Goal: Find contact information: Obtain details needed to contact an individual or organization

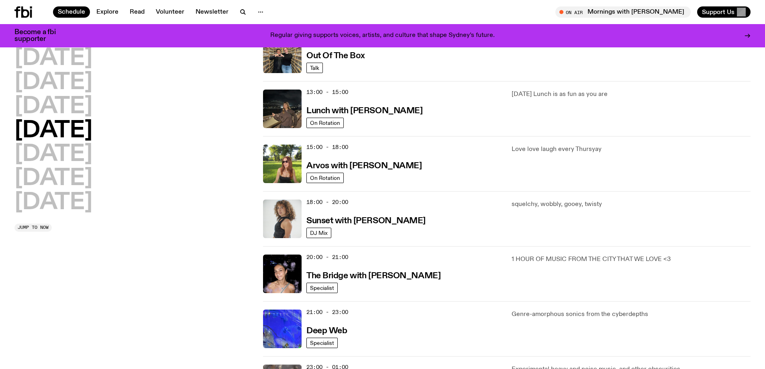
scroll to position [198, 0]
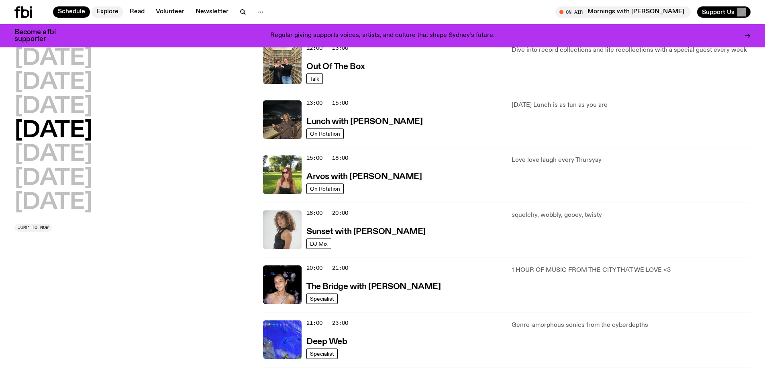
click at [108, 9] on link "Explore" at bounding box center [108, 11] width 32 height 11
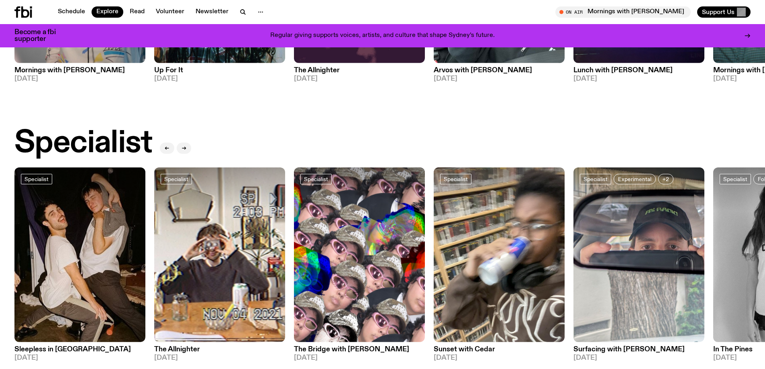
scroll to position [559, 0]
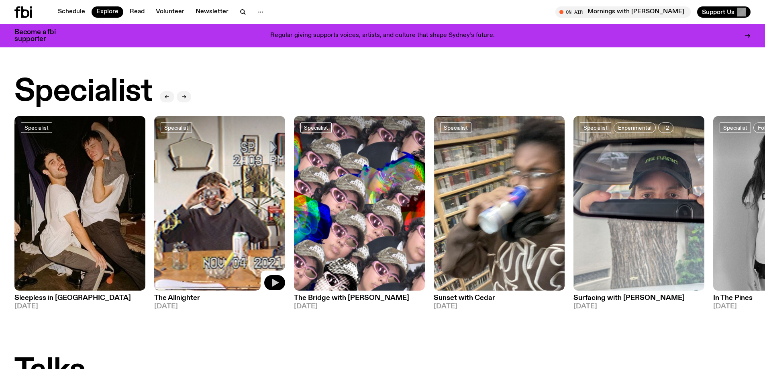
click at [273, 280] on icon "button" at bounding box center [275, 283] width 10 height 10
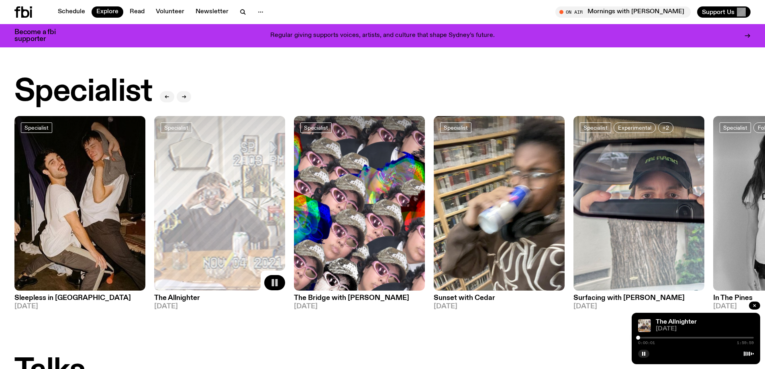
click at [658, 337] on div at bounding box center [696, 338] width 116 height 2
click at [680, 338] on div at bounding box center [696, 338] width 116 height 2
click at [688, 338] on div at bounding box center [696, 338] width 116 height 2
click at [416, 279] on icon "button" at bounding box center [415, 283] width 7 height 8
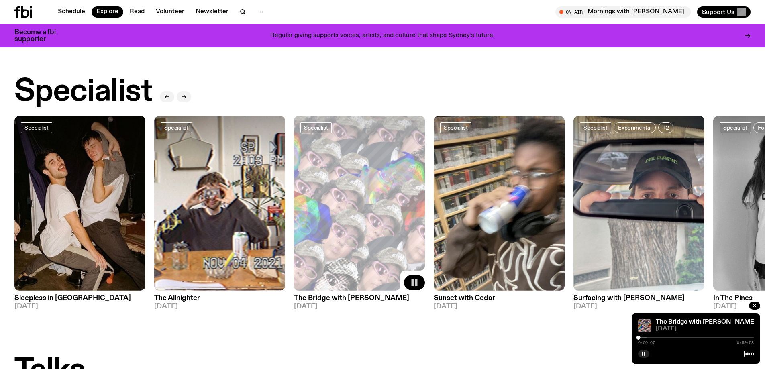
click at [667, 337] on div at bounding box center [696, 338] width 116 height 2
click at [681, 337] on div at bounding box center [696, 338] width 116 height 2
click at [643, 353] on rect "button" at bounding box center [642, 354] width 1 height 4
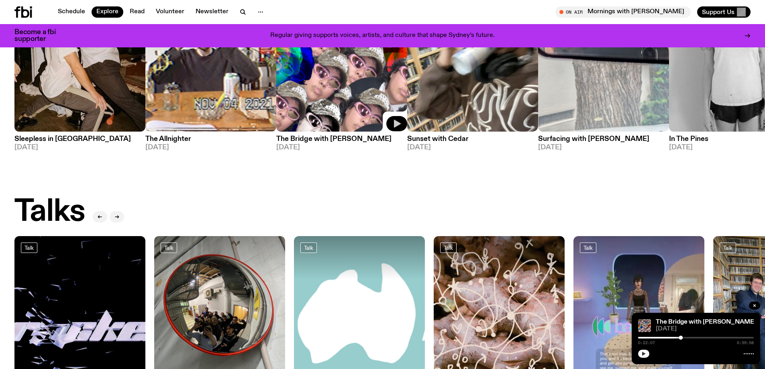
scroll to position [599, 0]
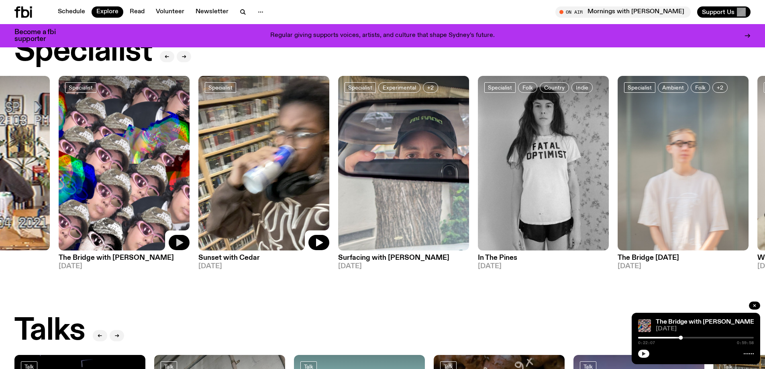
drag, startPoint x: 482, startPoint y: 141, endPoint x: 252, endPoint y: 134, distance: 230.2
click at [246, 136] on img at bounding box center [263, 163] width 131 height 175
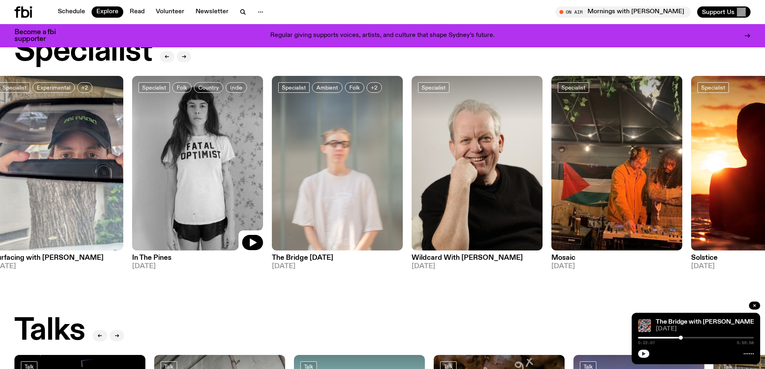
drag, startPoint x: 539, startPoint y: 137, endPoint x: 237, endPoint y: 151, distance: 302.3
click at [237, 151] on img at bounding box center [197, 163] width 131 height 175
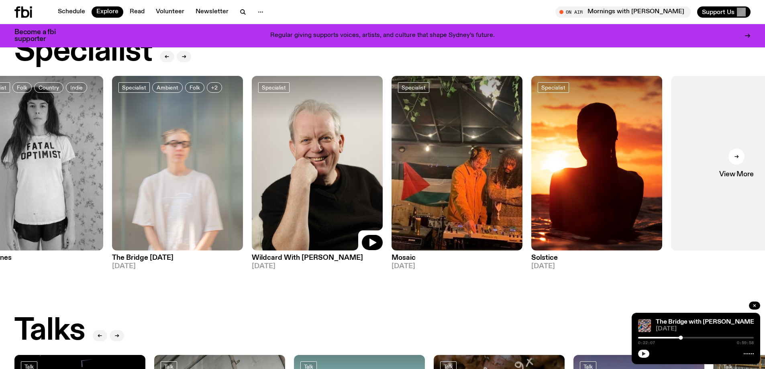
drag, startPoint x: 534, startPoint y: 150, endPoint x: 349, endPoint y: 150, distance: 184.3
click at [349, 150] on img at bounding box center [317, 163] width 131 height 175
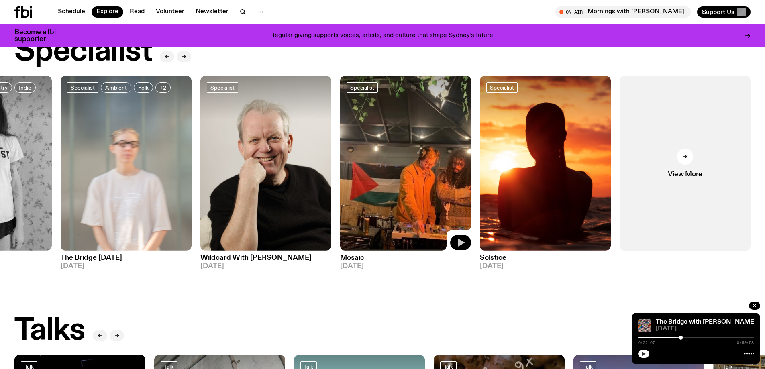
click at [463, 238] on icon "button" at bounding box center [461, 243] width 10 height 10
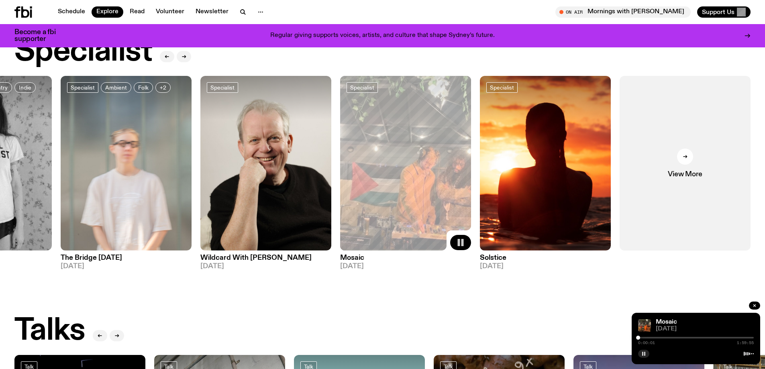
click at [663, 339] on div "0:00:01 1:59:55" at bounding box center [696, 340] width 116 height 10
click at [662, 338] on div at bounding box center [696, 338] width 116 height 2
click at [681, 337] on div at bounding box center [696, 338] width 116 height 2
click at [686, 154] on icon at bounding box center [685, 156] width 5 height 5
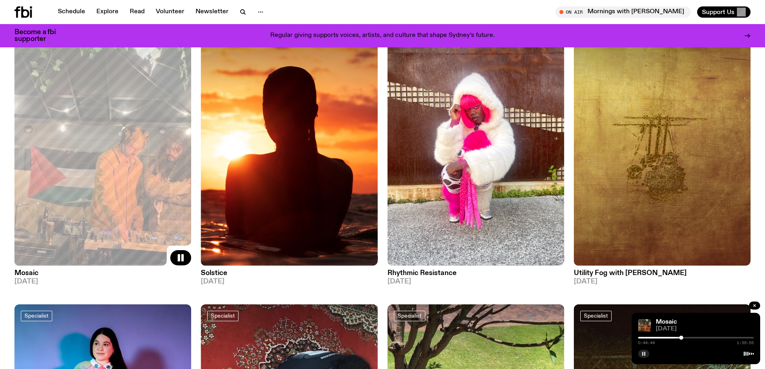
scroll to position [639, 0]
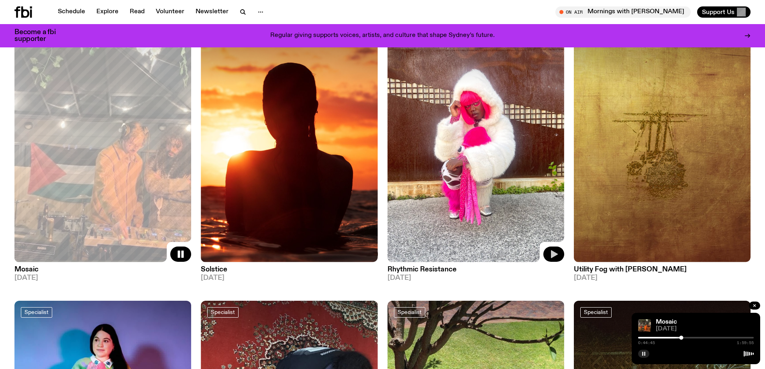
click at [555, 251] on icon "button" at bounding box center [554, 254] width 10 height 10
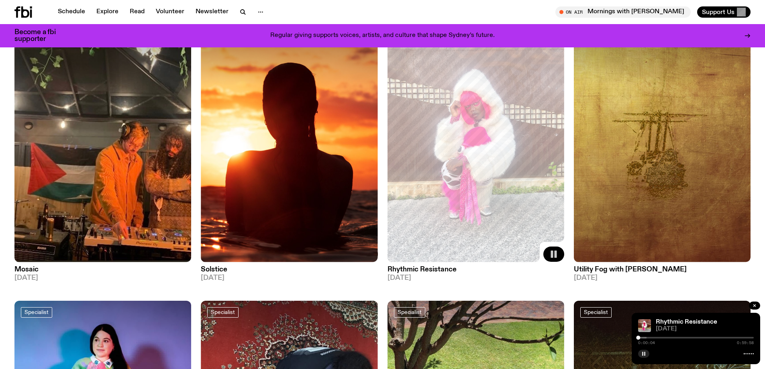
click at [649, 338] on div at bounding box center [696, 338] width 116 height 2
click at [669, 339] on div "0:05:28 0:59:58" at bounding box center [696, 340] width 116 height 10
click at [668, 339] on div "0:05:29 0:59:58" at bounding box center [696, 340] width 116 height 10
click at [667, 338] on div at bounding box center [696, 338] width 116 height 2
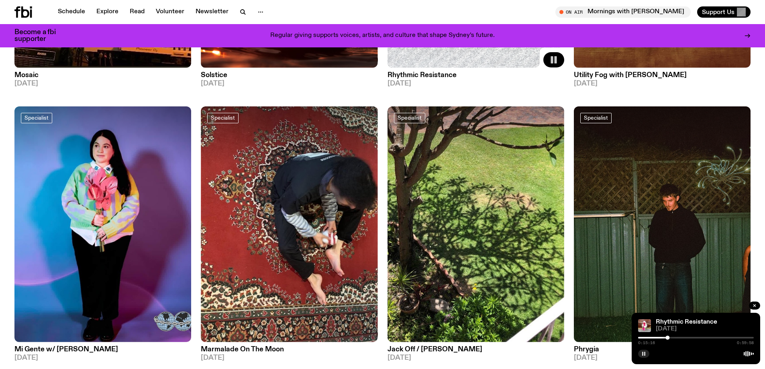
scroll to position [880, 0]
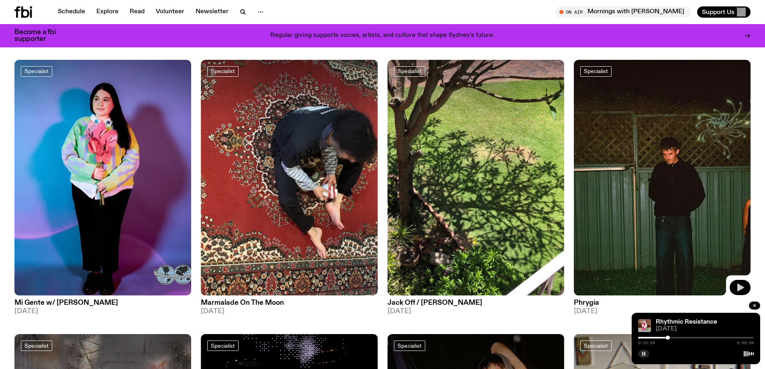
click at [740, 285] on icon "button" at bounding box center [740, 288] width 10 height 10
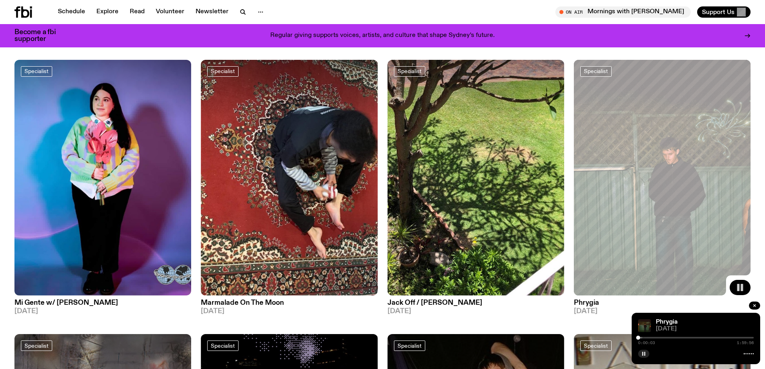
click at [661, 339] on div "0:00:03 1:59:56" at bounding box center [696, 340] width 116 height 10
click at [656, 338] on div at bounding box center [696, 338] width 116 height 2
click at [675, 339] on div "0:18:45 1:59:56" at bounding box center [696, 340] width 116 height 10
click at [674, 337] on div at bounding box center [696, 338] width 116 height 2
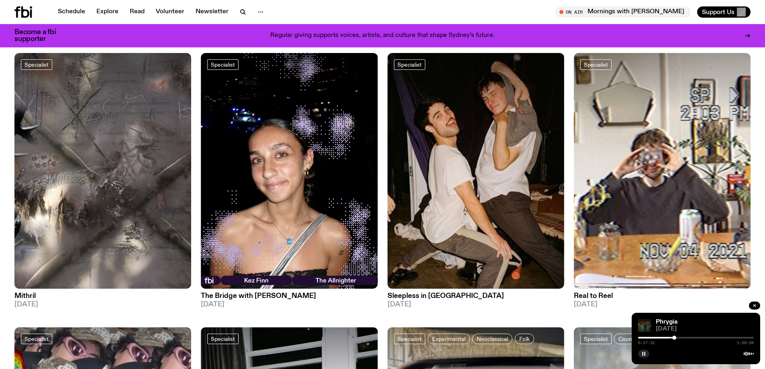
scroll to position [1201, 0]
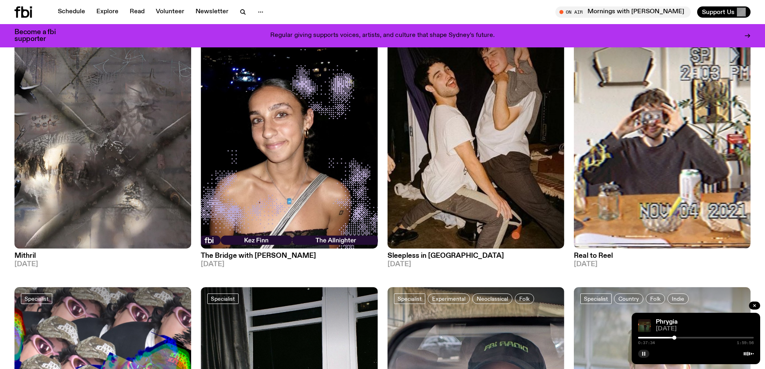
click at [688, 337] on div at bounding box center [696, 338] width 116 height 2
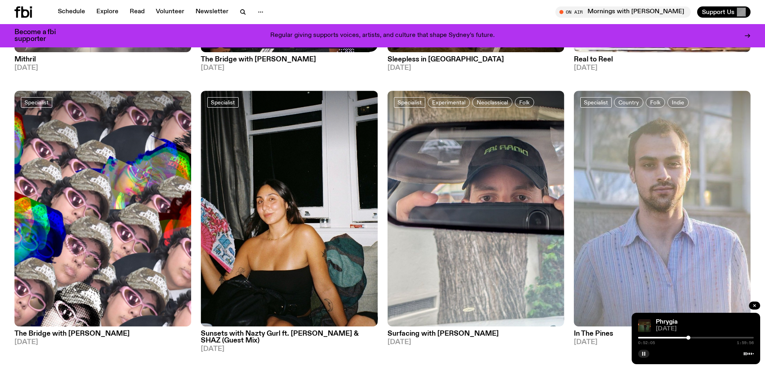
scroll to position [1402, 0]
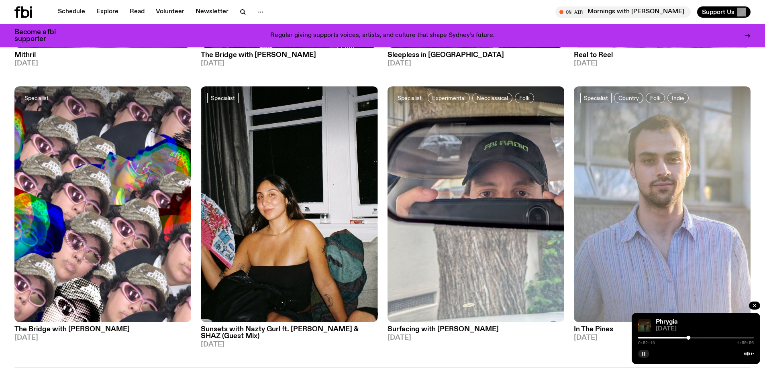
click at [704, 337] on div at bounding box center [696, 338] width 116 height 2
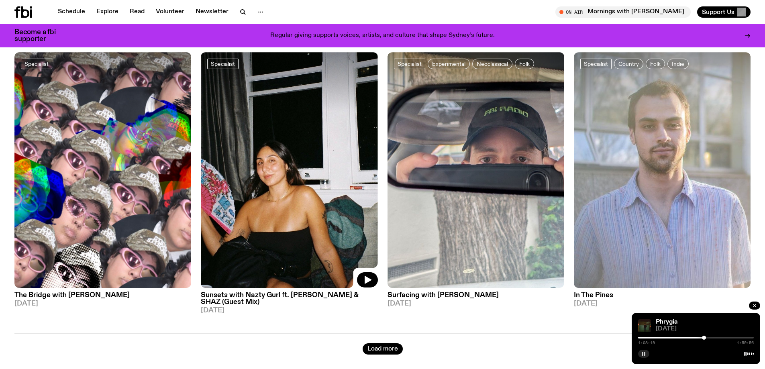
scroll to position [1522, 0]
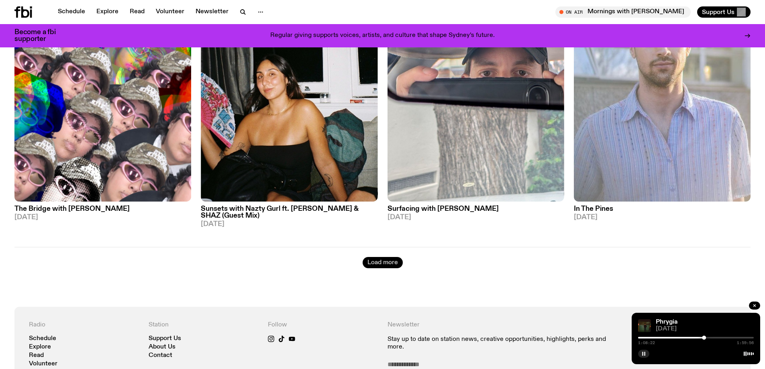
click at [384, 259] on button "Load more" at bounding box center [383, 262] width 40 height 11
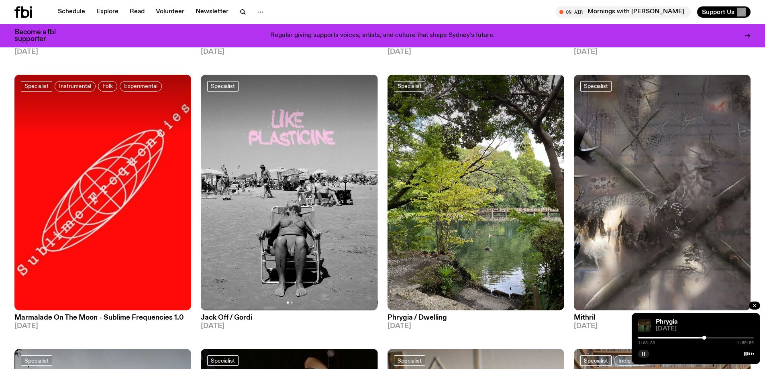
scroll to position [2245, 0]
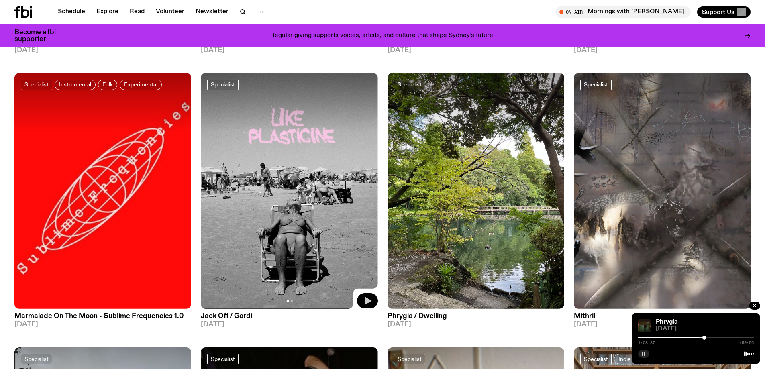
click at [367, 301] on icon "button" at bounding box center [368, 301] width 7 height 8
click at [659, 339] on div "0:00:00 1:59:56" at bounding box center [696, 340] width 116 height 10
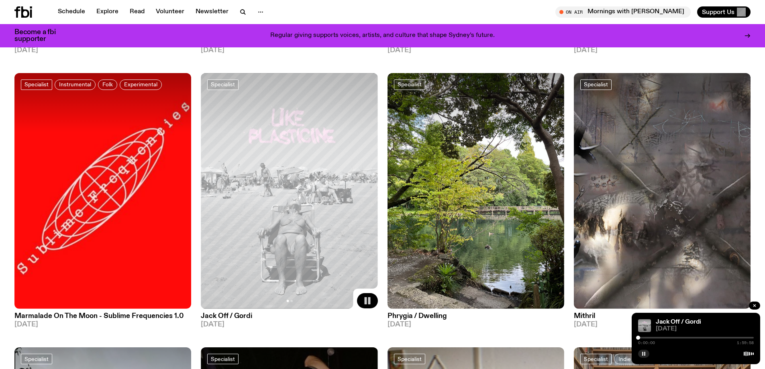
click at [656, 338] on div at bounding box center [696, 338] width 116 height 2
click at [676, 338] on div at bounding box center [696, 338] width 116 height 2
click at [691, 338] on div at bounding box center [696, 338] width 116 height 2
click at [702, 338] on div at bounding box center [696, 338] width 116 height 2
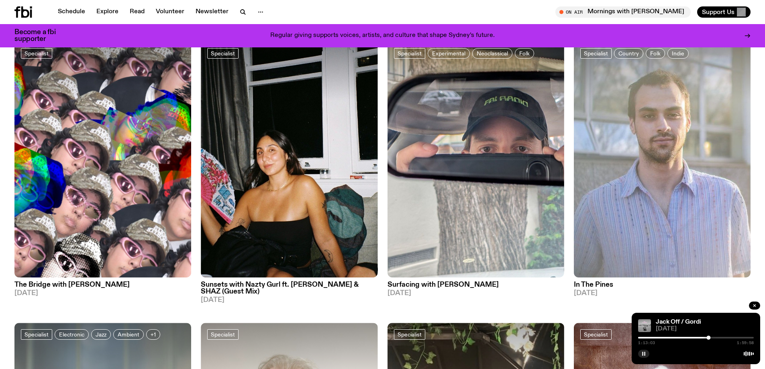
scroll to position [1444, 0]
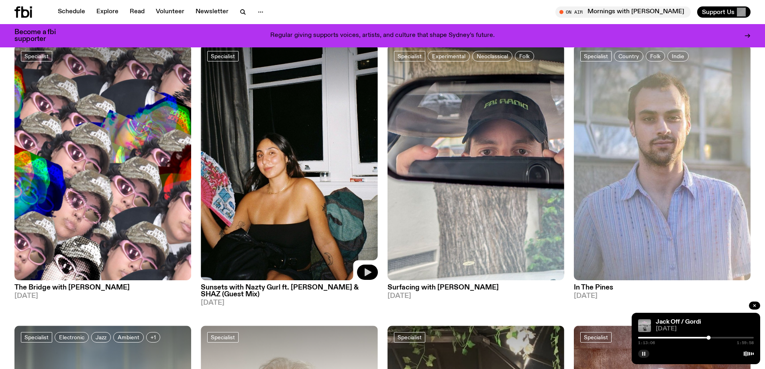
click at [367, 274] on icon "button" at bounding box center [368, 272] width 7 height 8
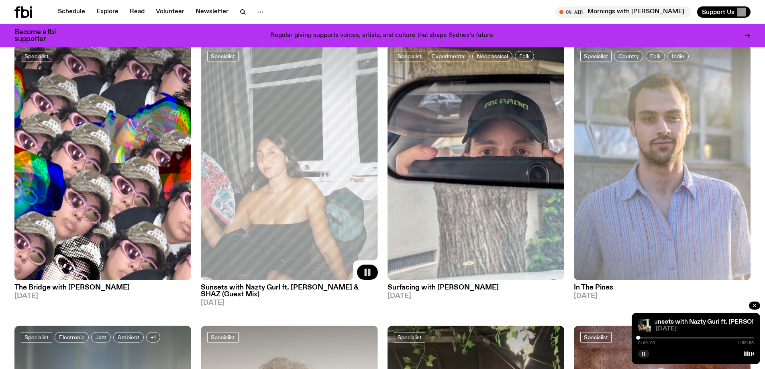
click at [656, 338] on div at bounding box center [696, 338] width 116 height 2
click at [674, 338] on div at bounding box center [696, 338] width 116 height 2
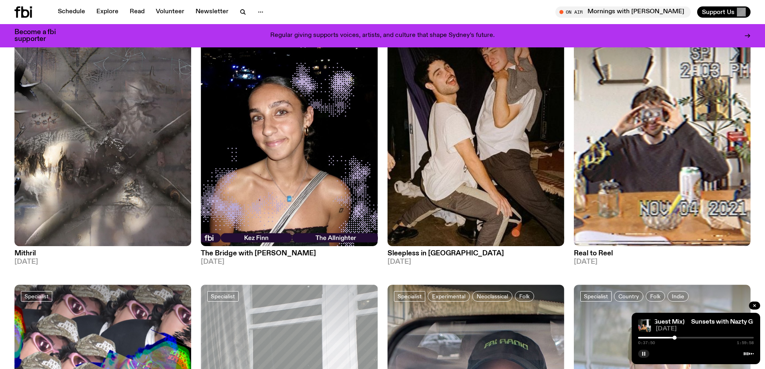
scroll to position [1203, 0]
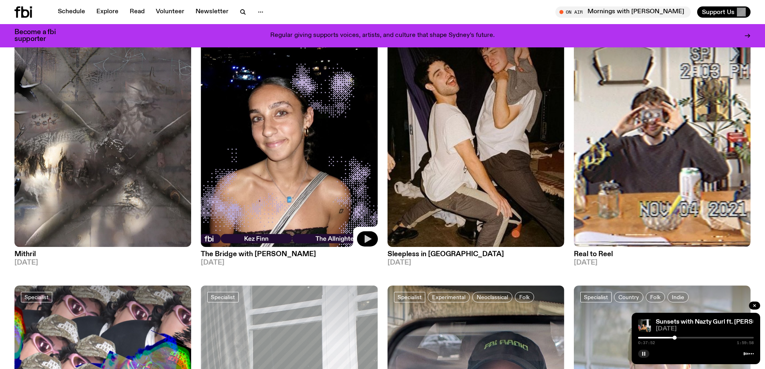
click at [369, 237] on icon "button" at bounding box center [368, 239] width 10 height 10
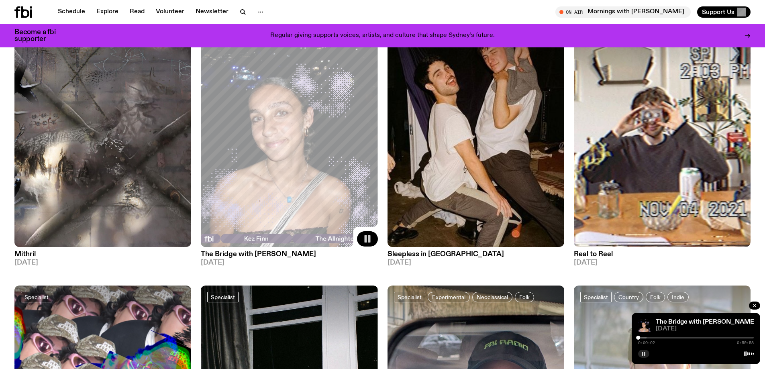
click at [650, 337] on div at bounding box center [696, 338] width 116 height 2
click at [661, 338] on div at bounding box center [696, 338] width 116 height 2
click at [674, 338] on div at bounding box center [696, 338] width 116 height 2
click at [181, 238] on icon "button" at bounding box center [181, 239] width 7 height 8
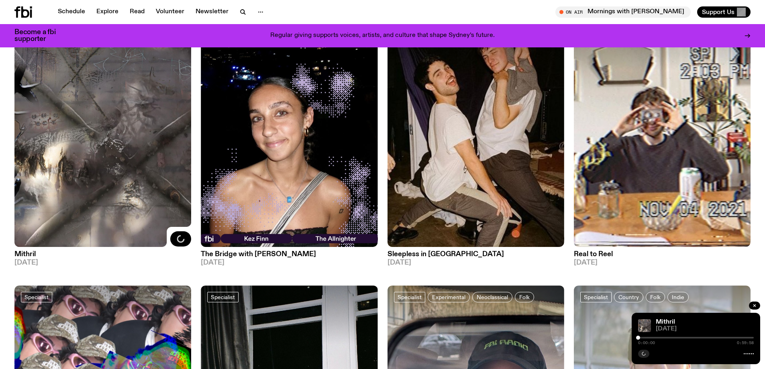
click at [655, 337] on div at bounding box center [696, 338] width 116 height 2
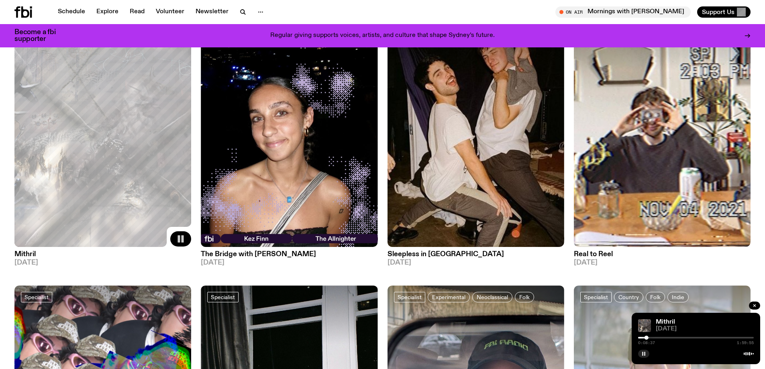
click at [658, 337] on div at bounding box center [696, 338] width 116 height 2
click at [665, 338] on div at bounding box center [696, 338] width 116 height 2
click at [673, 337] on div at bounding box center [696, 338] width 116 height 2
click at [258, 10] on icon "button" at bounding box center [261, 12] width 10 height 10
click at [643, 356] on button "button" at bounding box center [643, 354] width 11 height 8
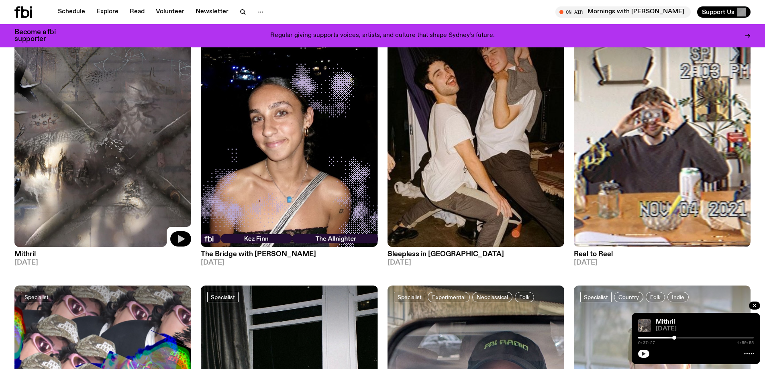
click at [642, 354] on icon "button" at bounding box center [643, 353] width 5 height 5
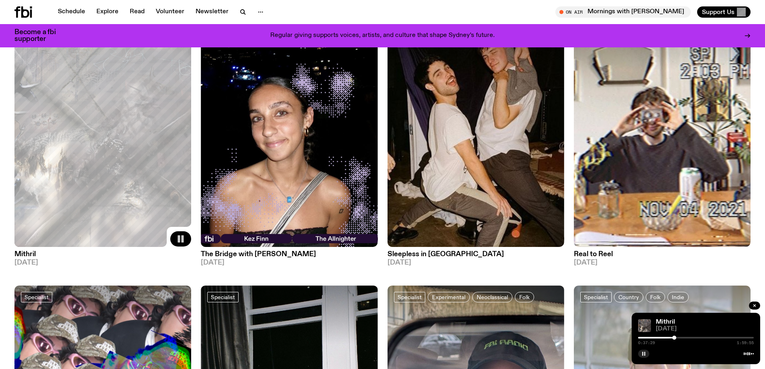
click at [707, 338] on div at bounding box center [696, 338] width 116 height 2
click at [716, 338] on div at bounding box center [696, 338] width 116 height 2
click at [728, 338] on div at bounding box center [696, 338] width 116 height 2
click at [365, 237] on icon "button" at bounding box center [368, 239] width 7 height 8
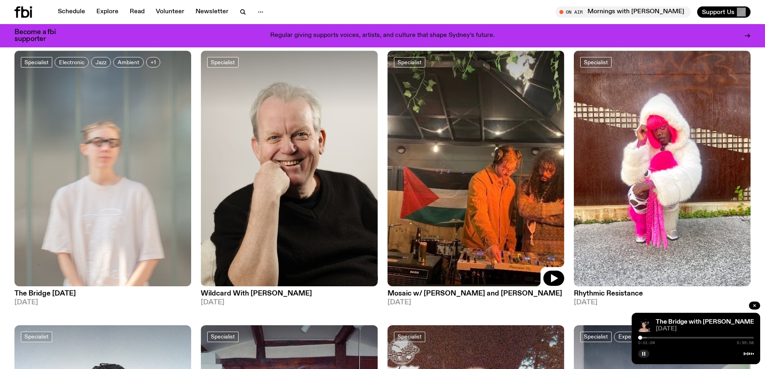
scroll to position [1765, 0]
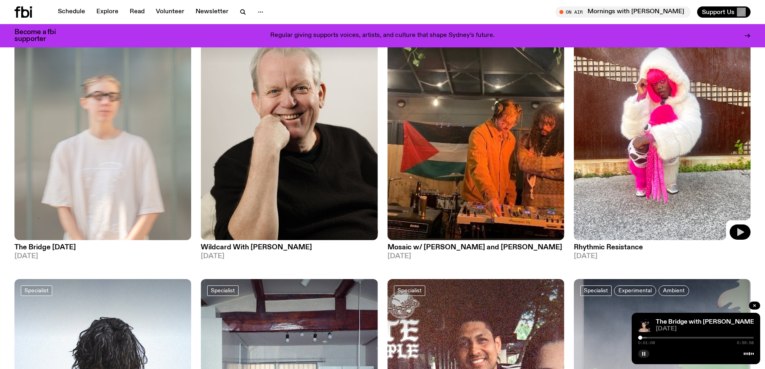
click at [739, 231] on icon "button" at bounding box center [740, 233] width 7 height 8
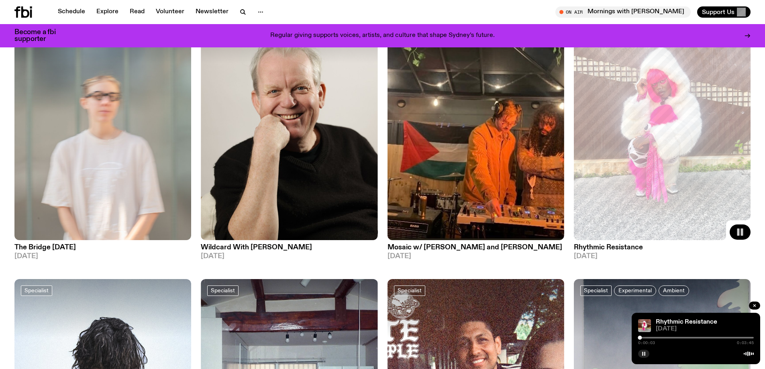
click at [664, 338] on div at bounding box center [696, 338] width 116 height 2
click at [689, 337] on div at bounding box center [696, 338] width 116 height 2
click at [737, 233] on icon "button" at bounding box center [740, 232] width 10 height 10
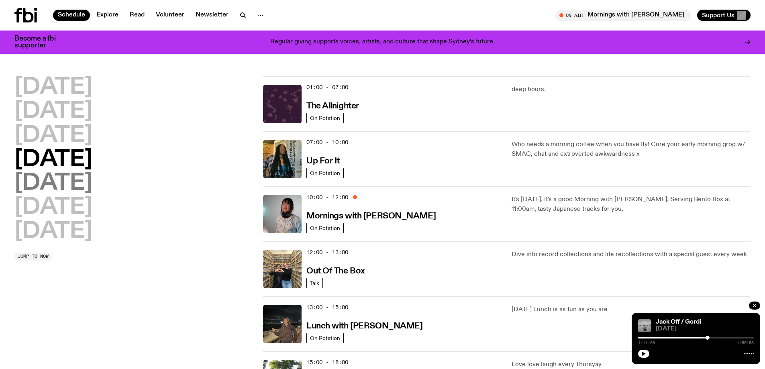
click at [64, 184] on h2 "Friday" at bounding box center [53, 183] width 78 height 22
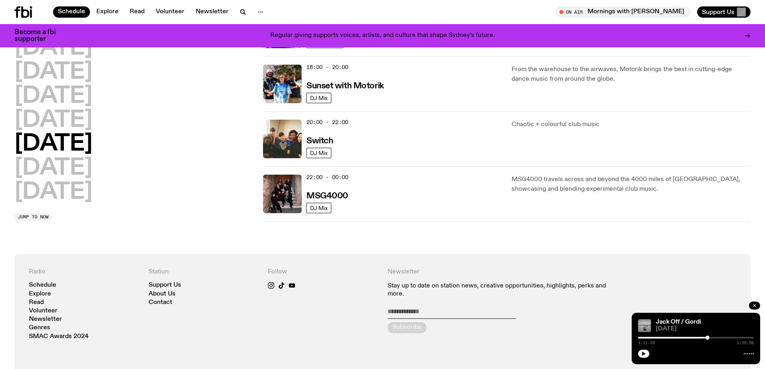
click at [83, 164] on h2 "Saturday" at bounding box center [53, 168] width 78 height 22
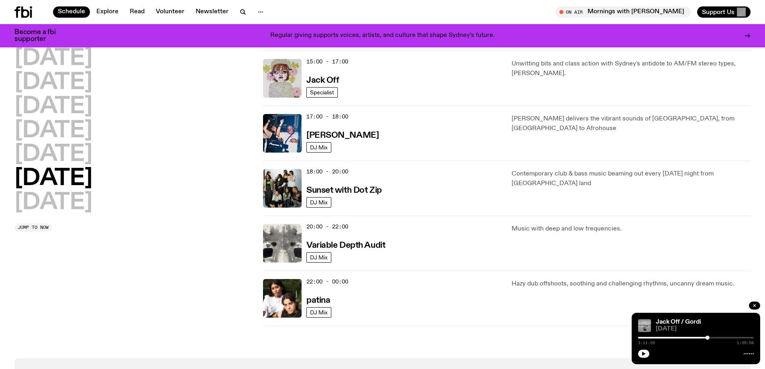
scroll to position [424, 0]
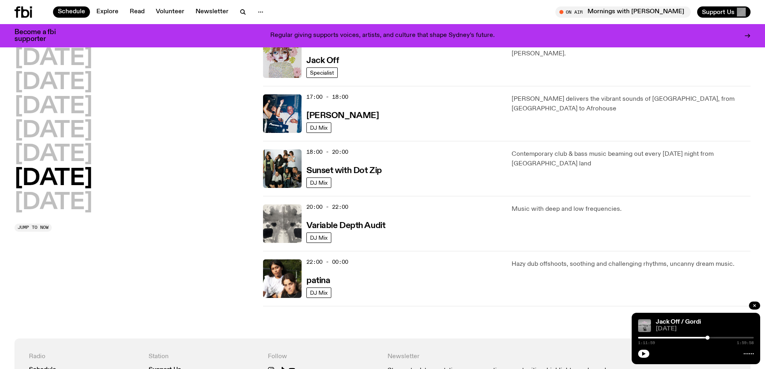
click at [714, 337] on div at bounding box center [696, 338] width 116 height 2
click at [321, 223] on h3 "Variable Depth Audit" at bounding box center [345, 226] width 79 height 8
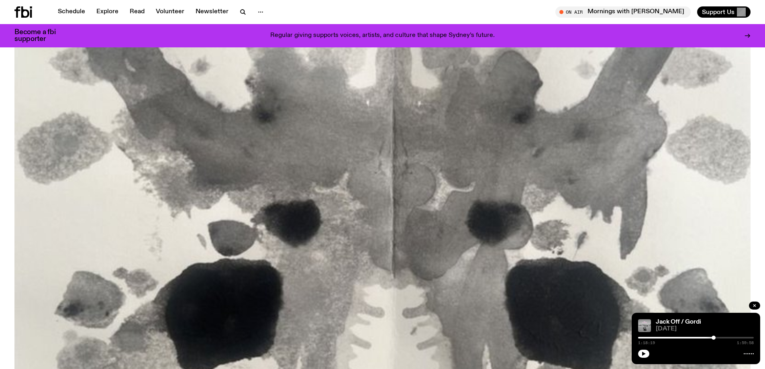
scroll to position [118, 0]
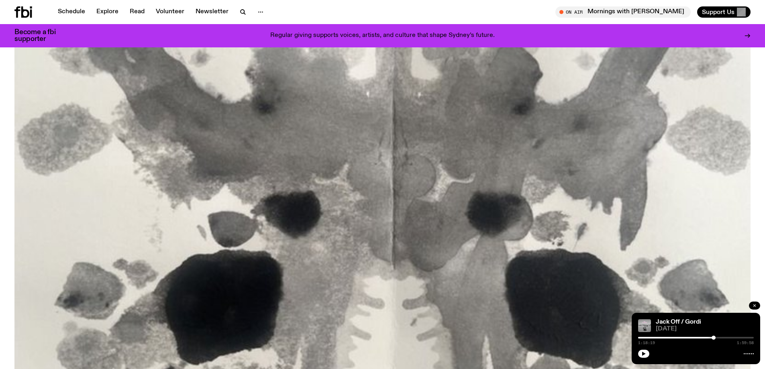
click at [752, 304] on icon "button" at bounding box center [754, 305] width 5 height 5
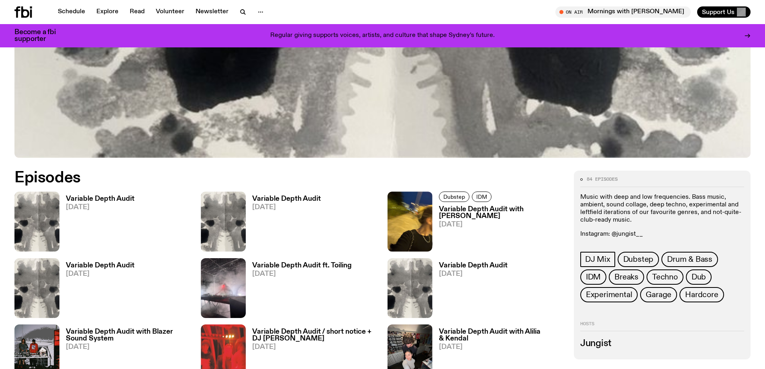
scroll to position [359, 0]
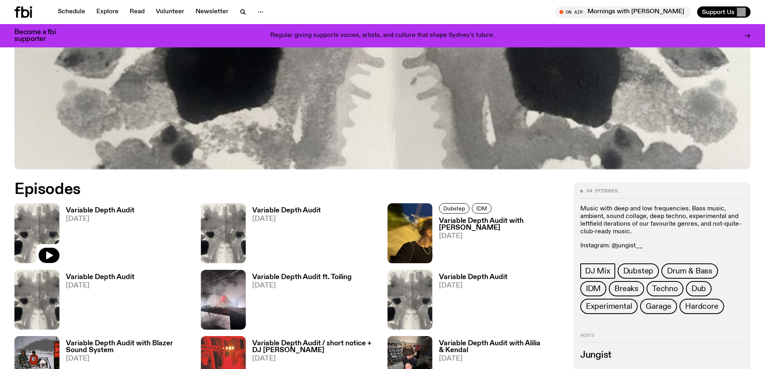
click at [31, 216] on img at bounding box center [36, 233] width 45 height 60
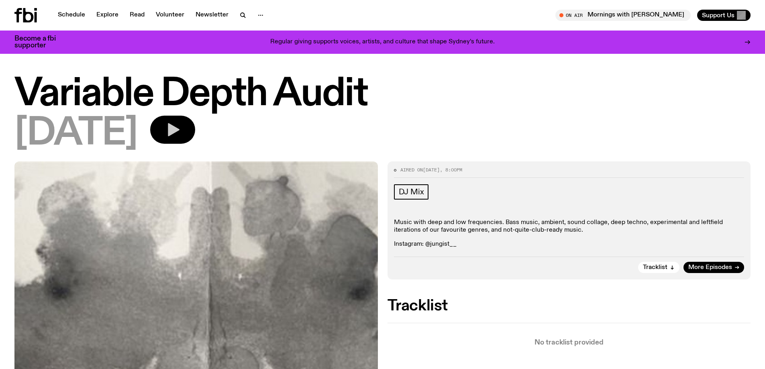
click at [181, 127] on icon "button" at bounding box center [173, 130] width 16 height 16
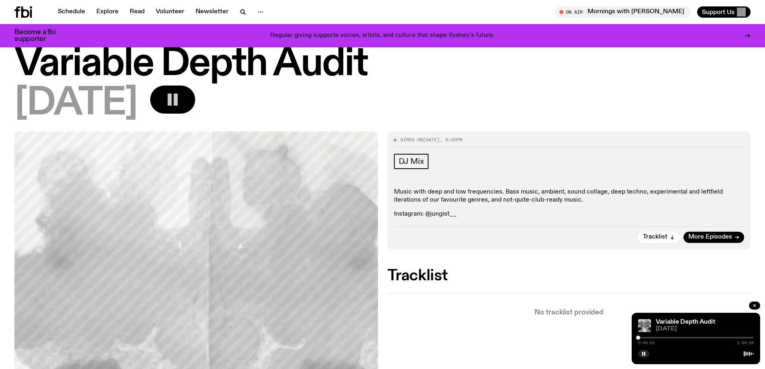
scroll to position [40, 0]
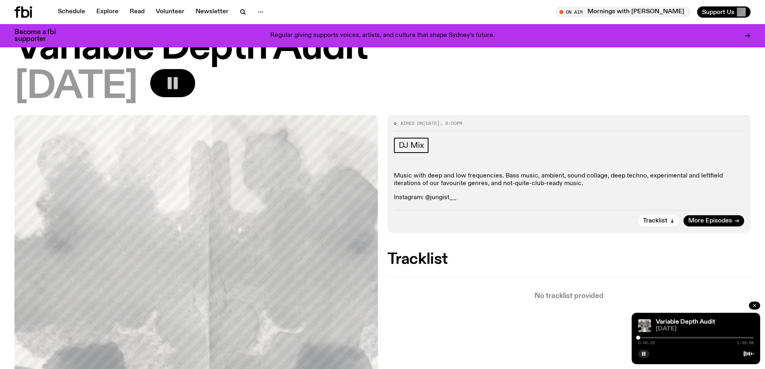
click at [653, 337] on div at bounding box center [696, 338] width 116 height 2
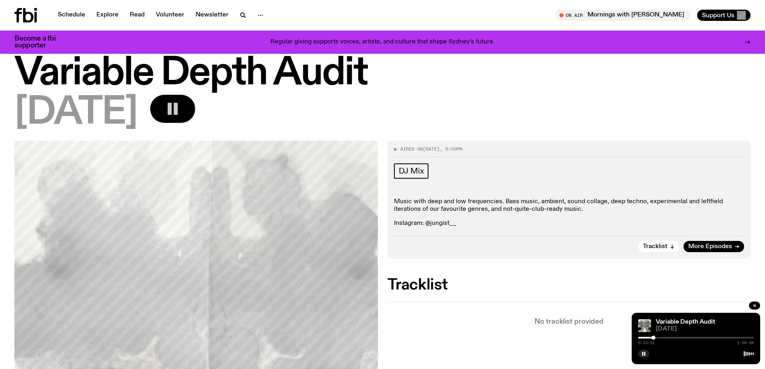
scroll to position [0, 0]
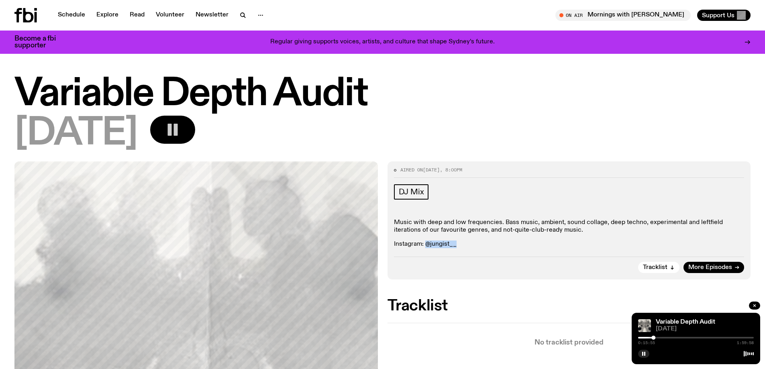
drag, startPoint x: 426, startPoint y: 244, endPoint x: 463, endPoint y: 244, distance: 36.9
click at [463, 244] on p "Instagram: @jungist__" at bounding box center [569, 245] width 351 height 8
copy p "@jungist__"
click at [172, 130] on rect "button" at bounding box center [170, 130] width 4 height 12
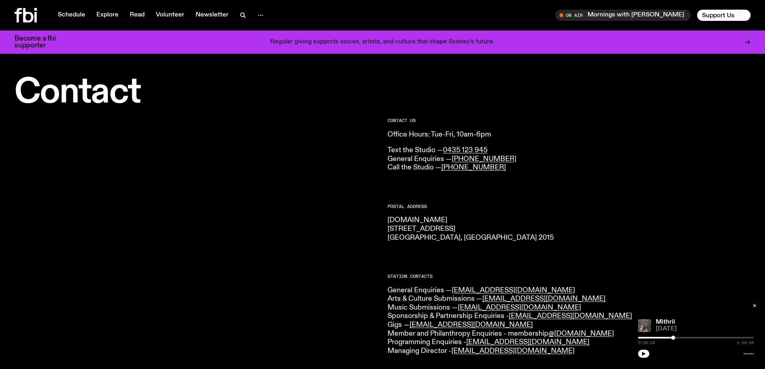
click at [31, 191] on div at bounding box center [195, 353] width 363 height 471
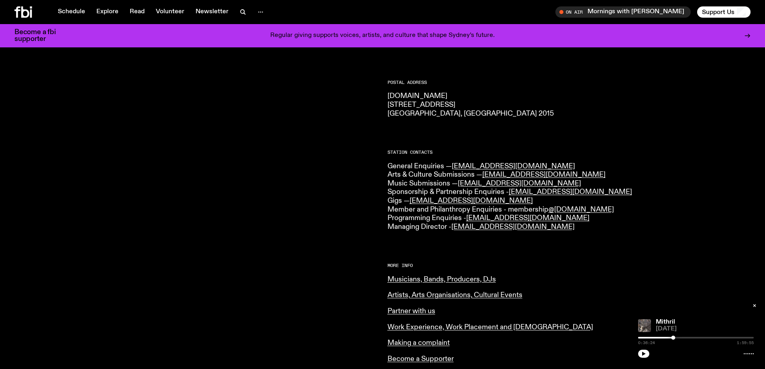
scroll to position [158, 0]
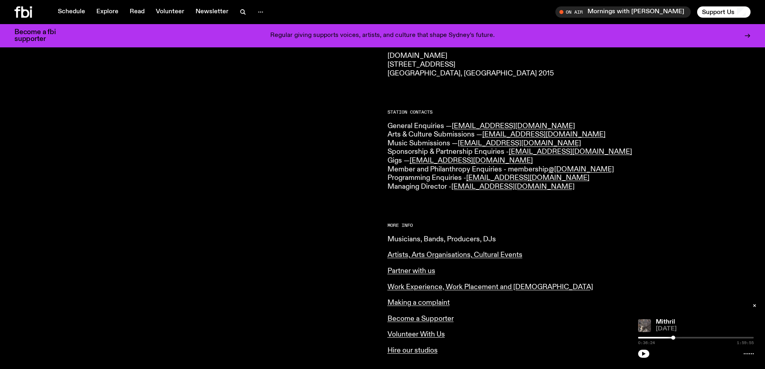
click at [447, 238] on link "Musicians, Bands, Producers, DJs" at bounding box center [442, 239] width 108 height 7
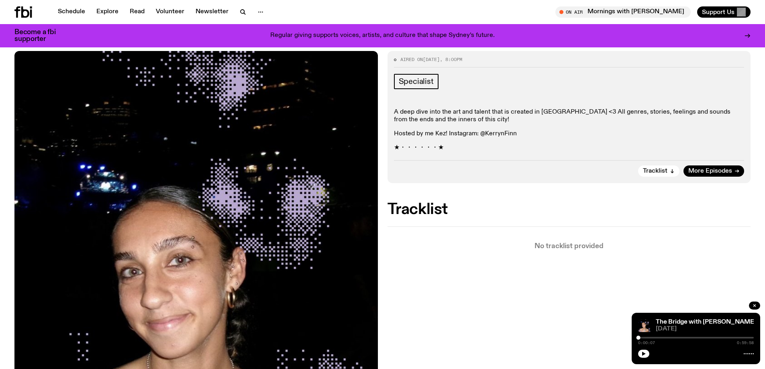
scroll to position [118, 0]
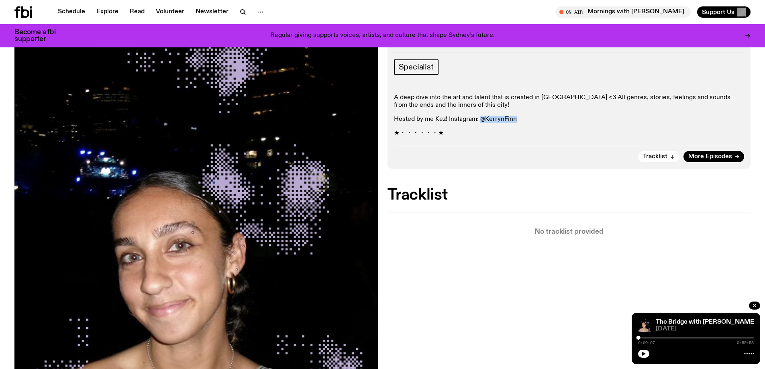
drag, startPoint x: 480, startPoint y: 118, endPoint x: 522, endPoint y: 118, distance: 43.0
click at [522, 118] on p "Hosted by me Kez! Instagram: @KerrynFinn" at bounding box center [569, 120] width 351 height 8
copy p "@KerrynFinn"
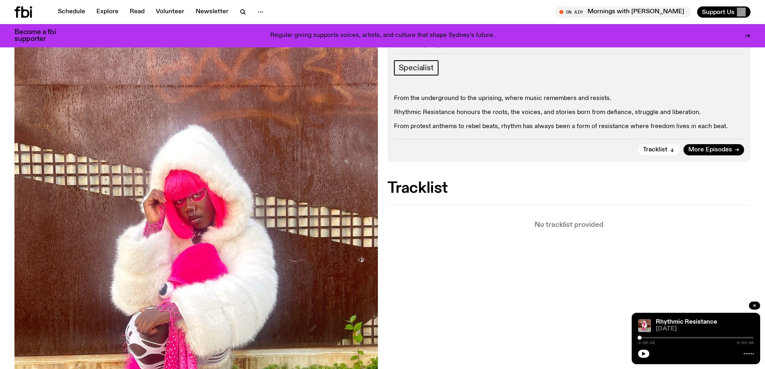
scroll to position [161, 0]
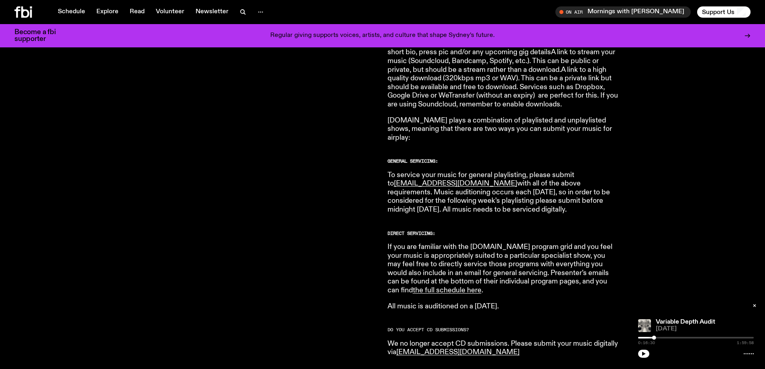
scroll to position [400, 0]
